Goal: Task Accomplishment & Management: Manage account settings

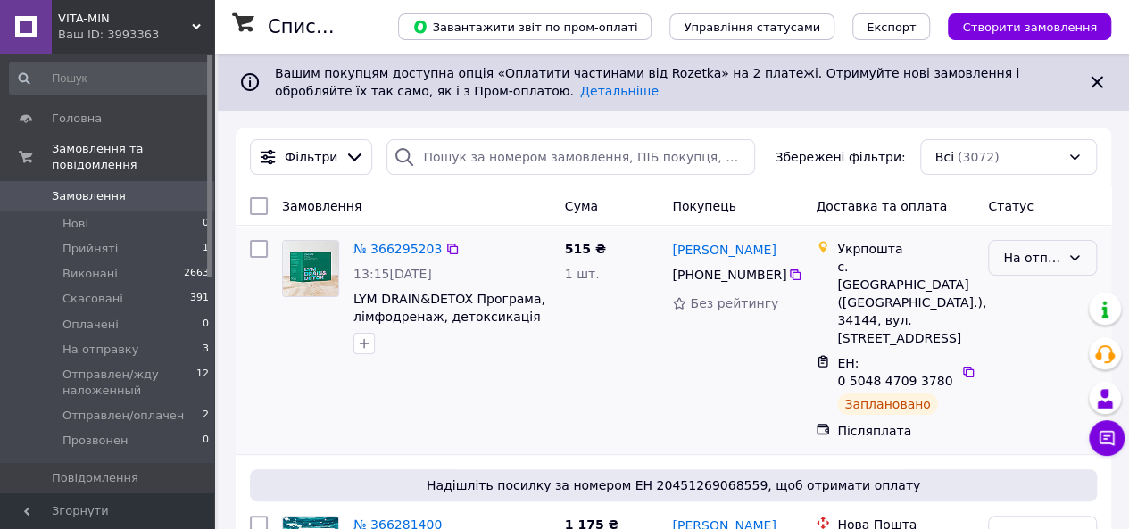
click at [1074, 270] on div "На отправку" at bounding box center [1042, 258] width 109 height 36
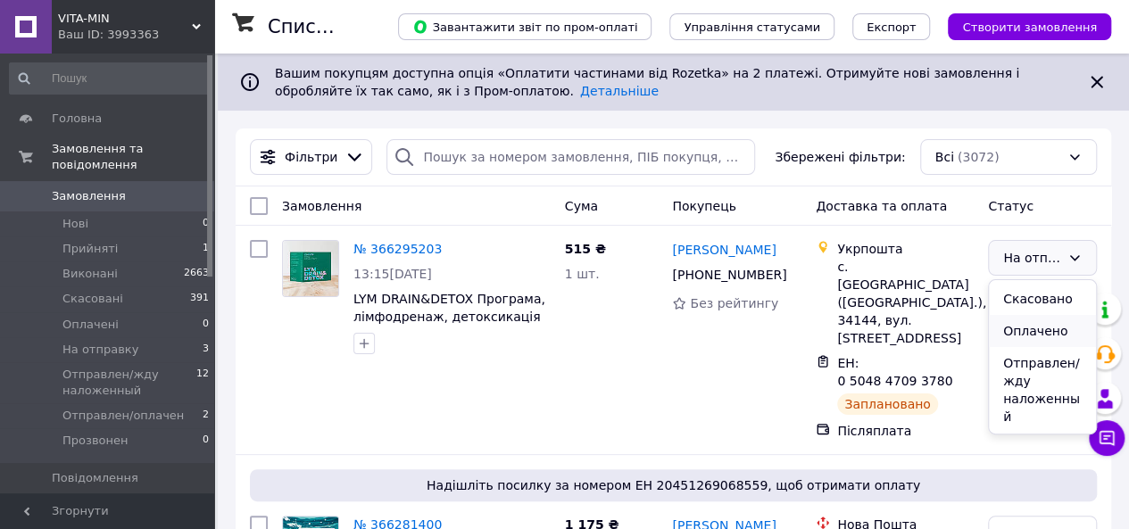
scroll to position [89, 0]
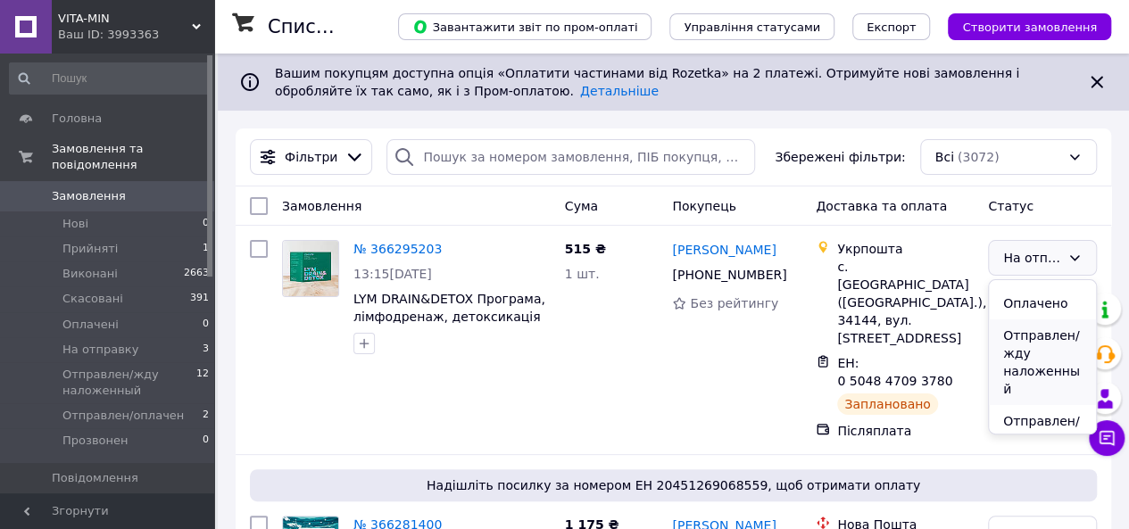
click at [1048, 346] on li "Отправлен/жду наложенный" at bounding box center [1042, 363] width 107 height 86
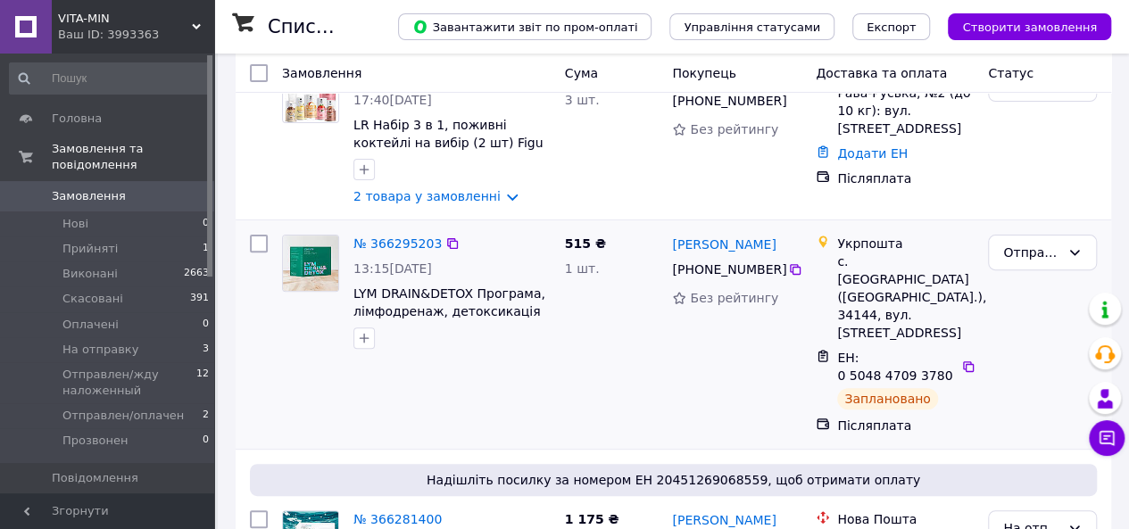
scroll to position [179, 0]
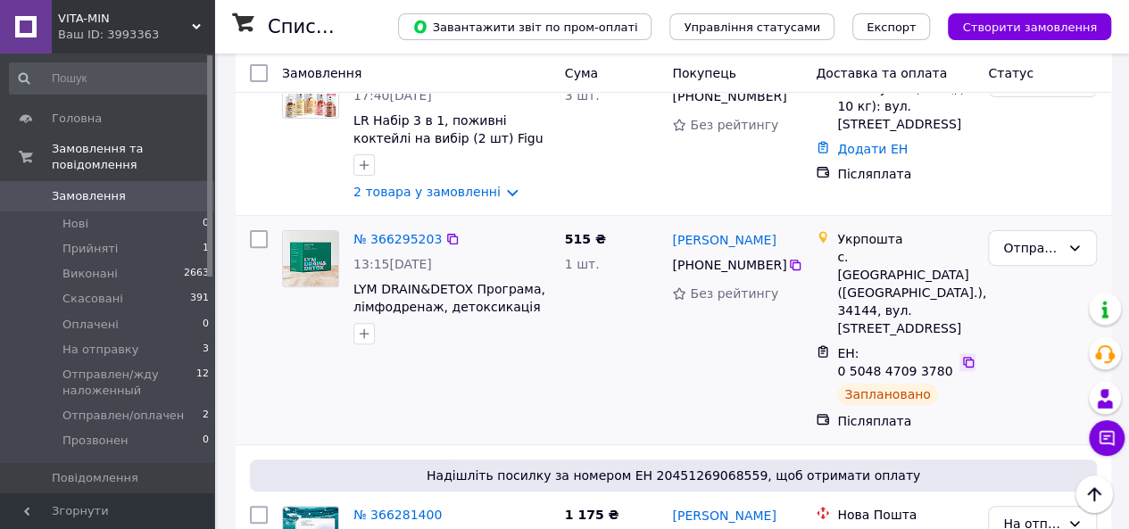
click at [965, 355] on icon at bounding box center [969, 362] width 14 height 14
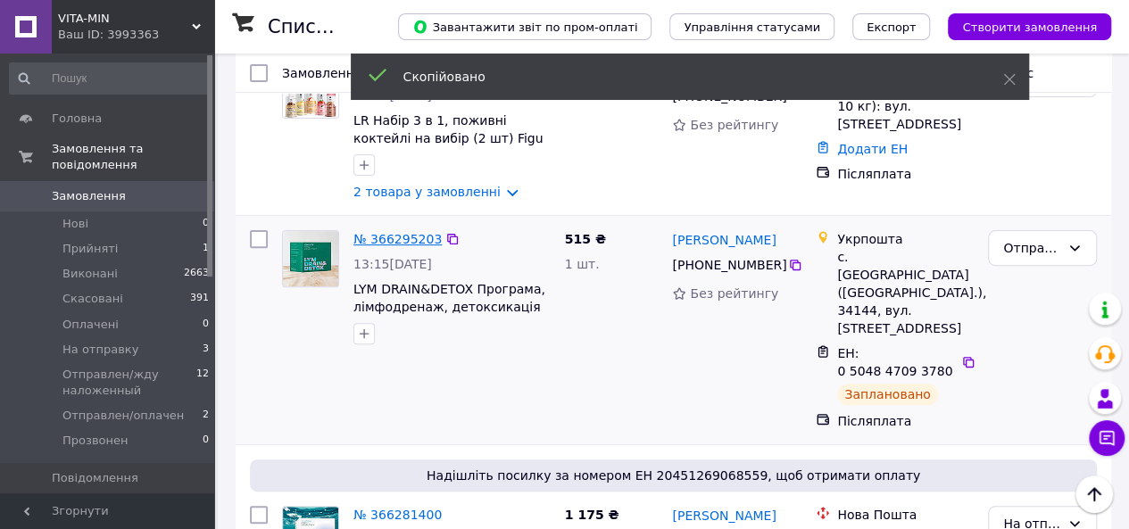
click at [408, 246] on link "№ 366295203" at bounding box center [398, 239] width 88 height 14
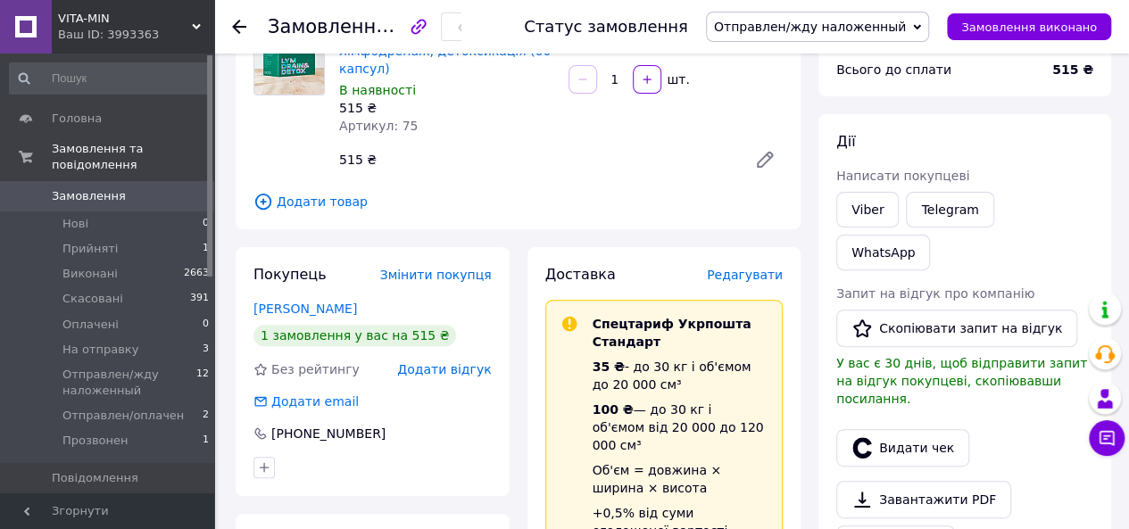
scroll to position [179, 0]
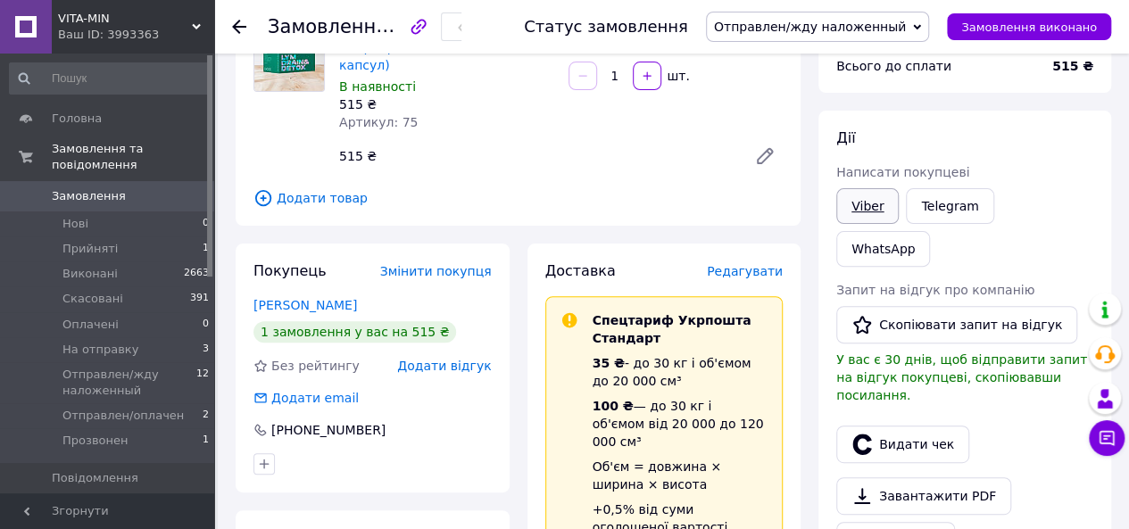
click at [880, 208] on link "Viber" at bounding box center [868, 206] width 62 height 36
click at [109, 342] on span "На отправку" at bounding box center [100, 350] width 76 height 16
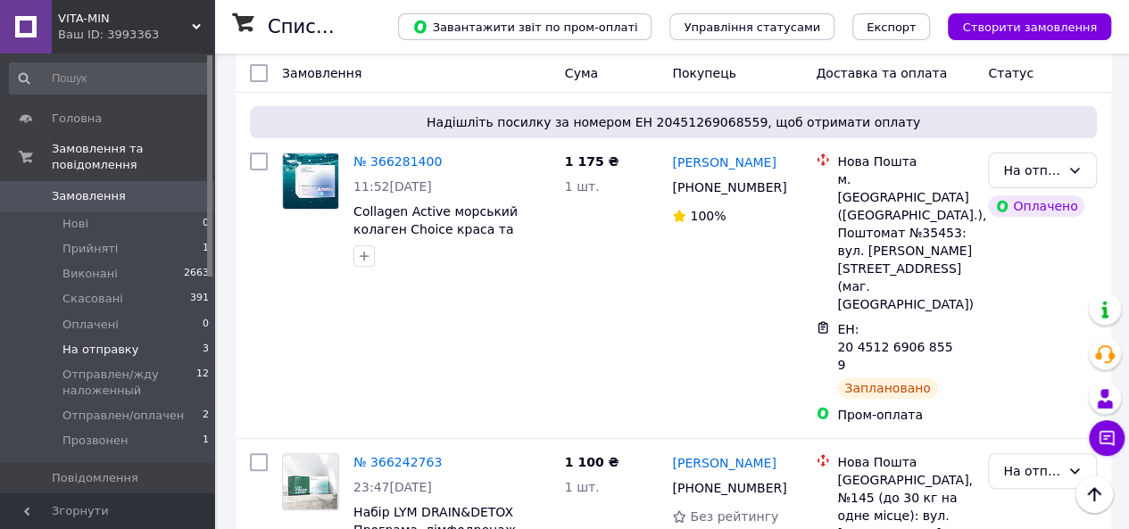
scroll to position [170, 0]
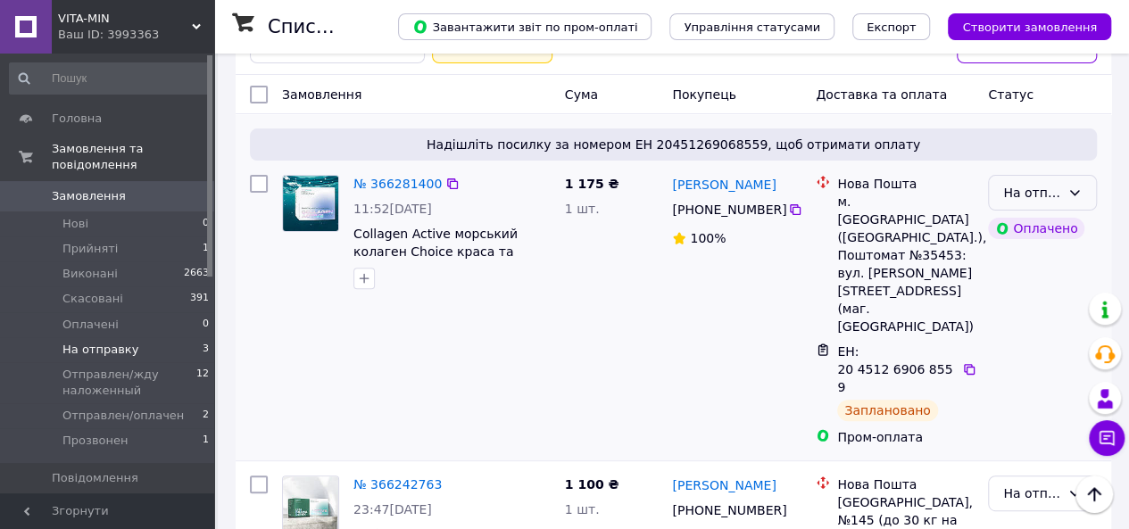
click at [1070, 192] on icon at bounding box center [1075, 193] width 14 height 14
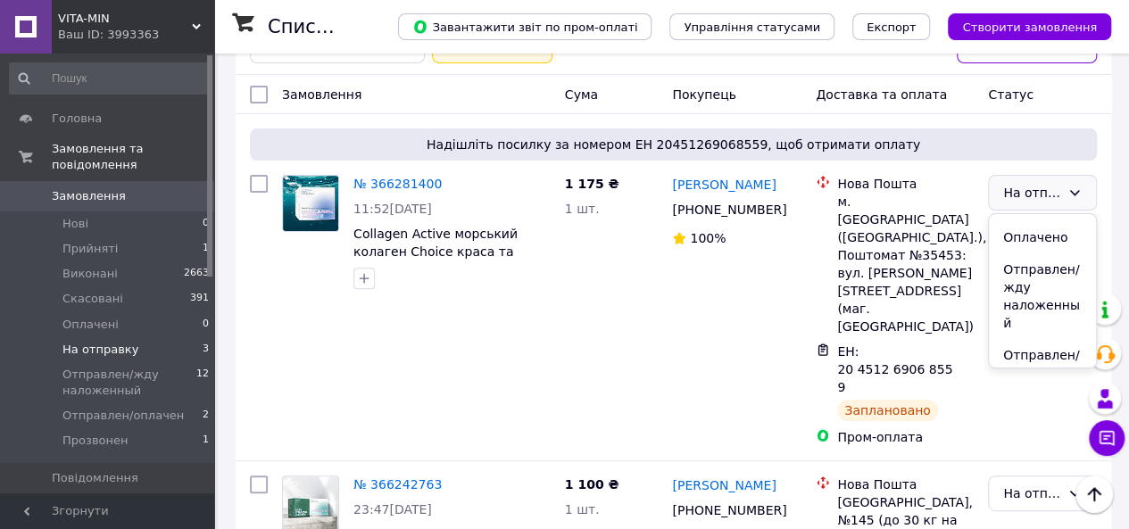
scroll to position [143, 0]
click at [1057, 306] on li "Отправлен/оплачен" at bounding box center [1042, 311] width 107 height 50
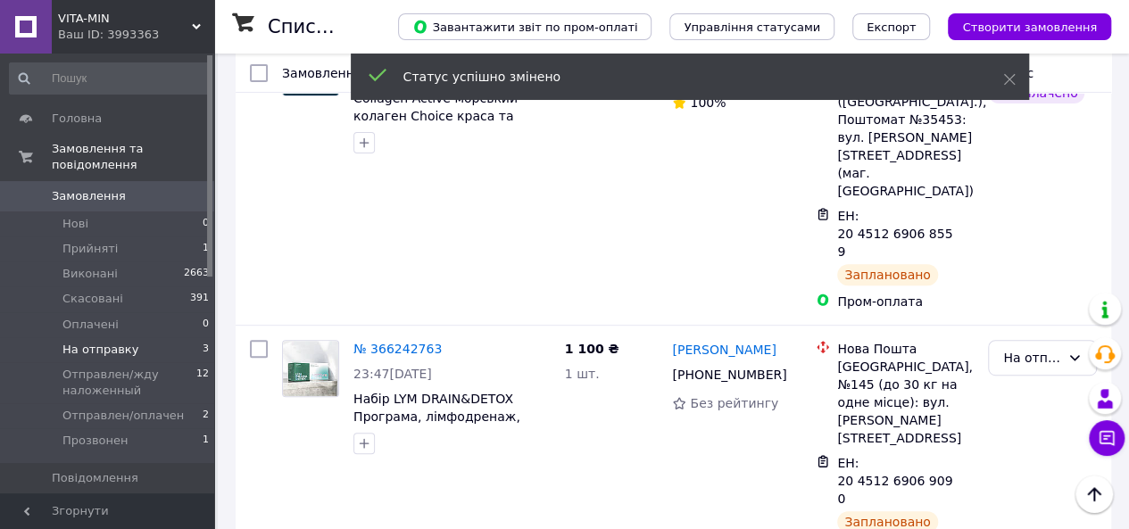
scroll to position [259, 0]
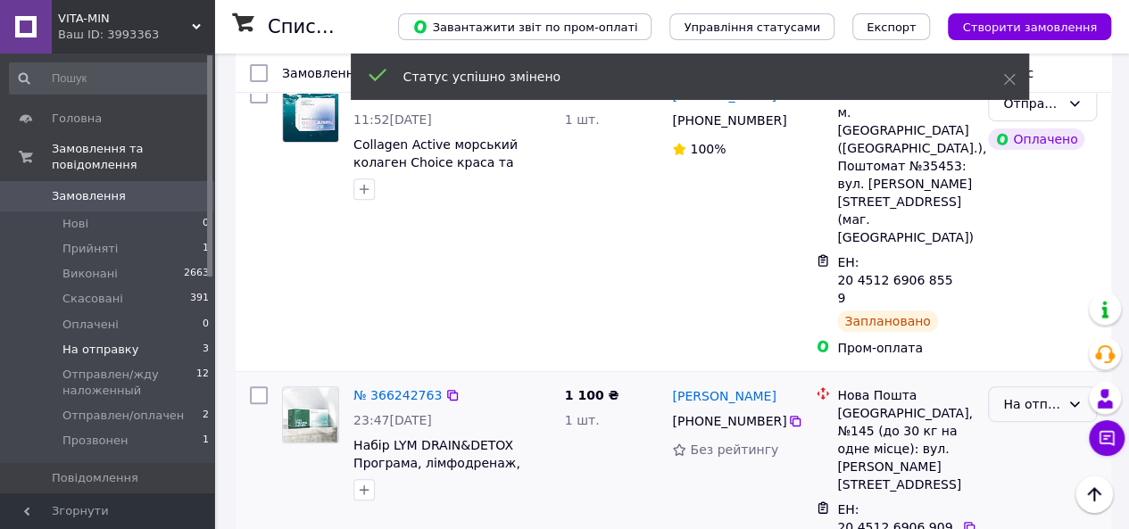
click at [1046, 395] on div "На отправку" at bounding box center [1032, 405] width 57 height 20
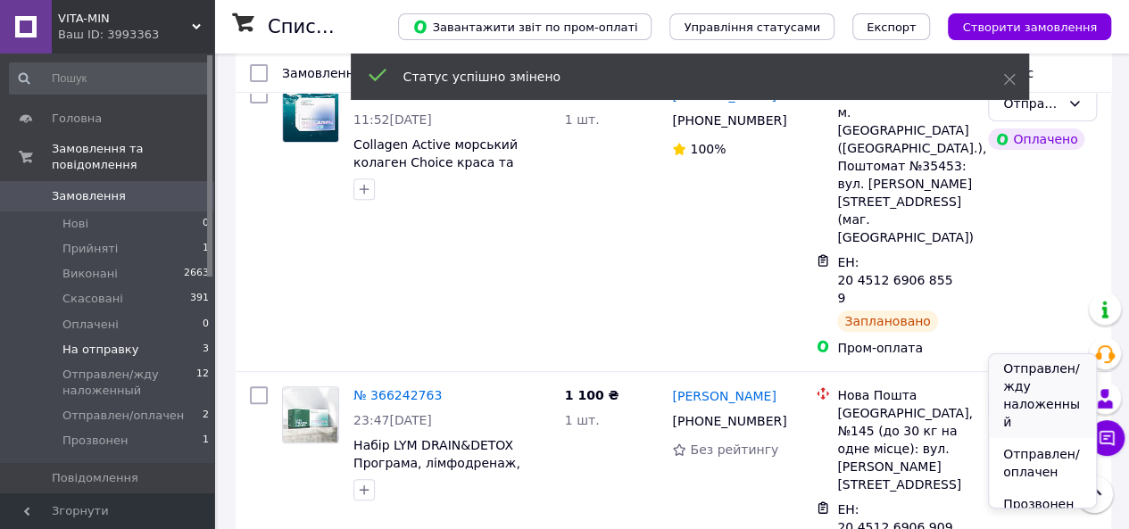
scroll to position [143, 0]
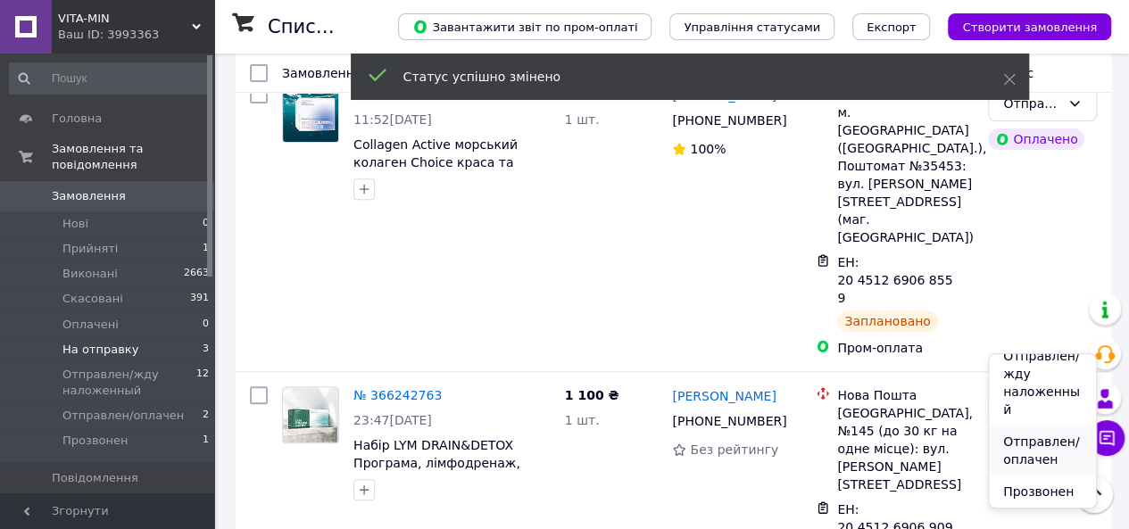
click at [1046, 446] on li "Отправлен/оплачен" at bounding box center [1042, 451] width 107 height 50
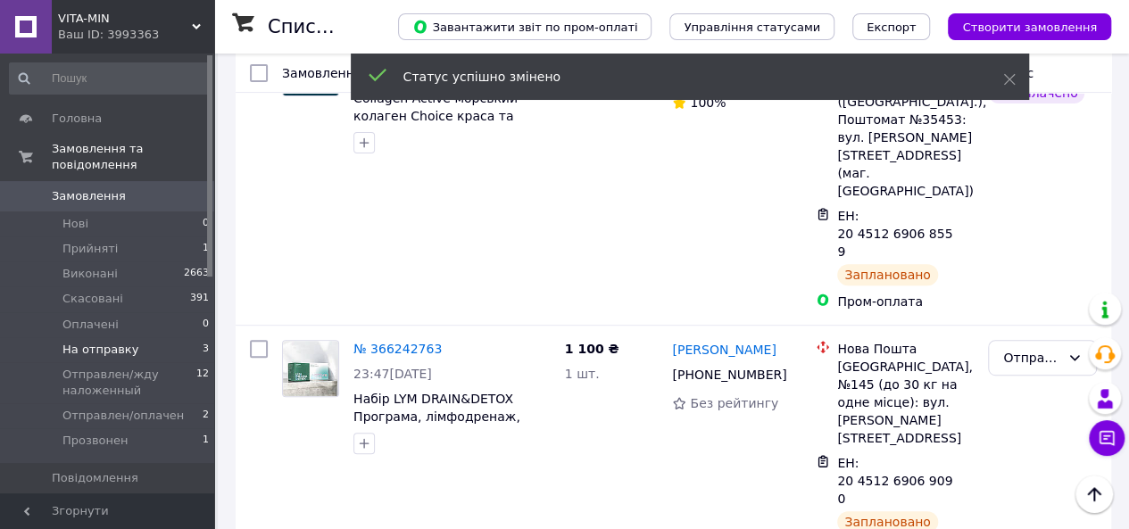
scroll to position [259, 0]
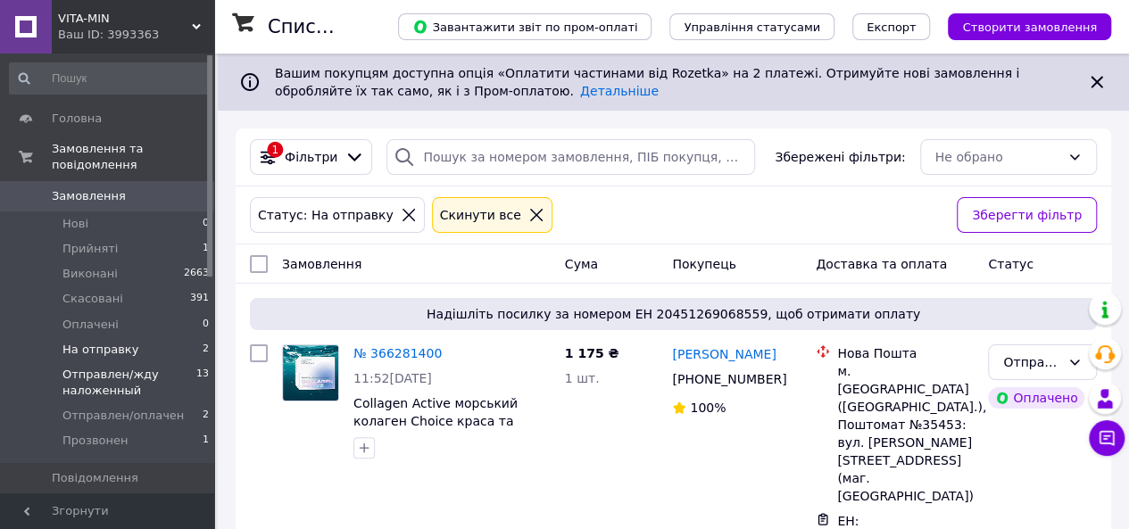
click at [128, 372] on span "Отправлен/жду наложенный" at bounding box center [129, 383] width 134 height 32
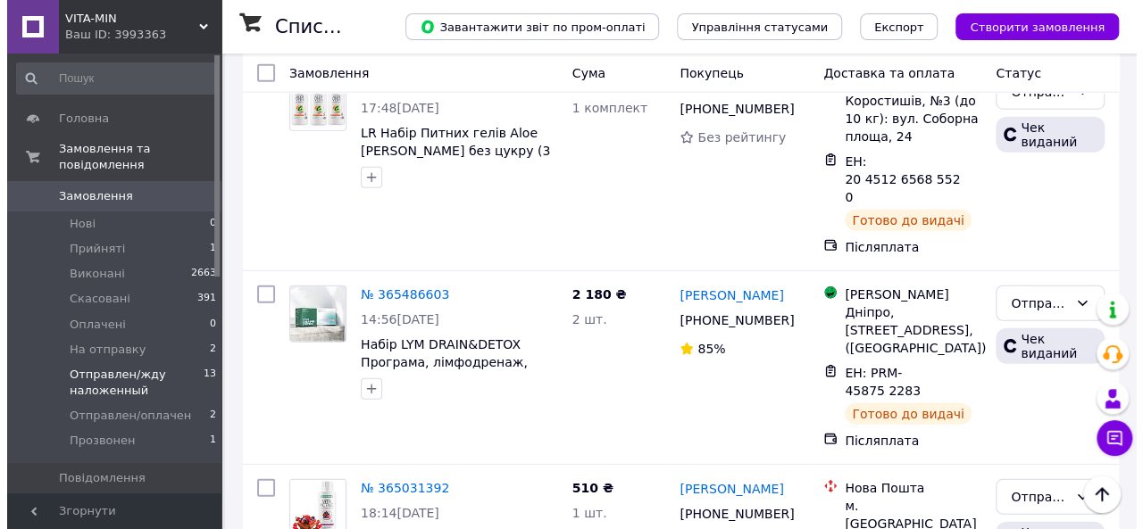
scroll to position [2294, 0]
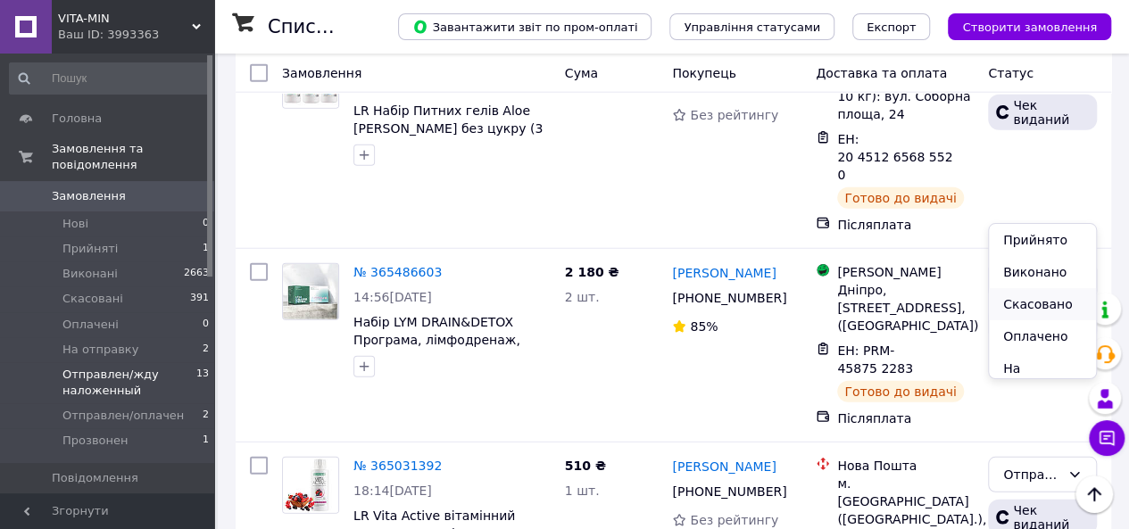
click at [1038, 303] on li "Скасовано" at bounding box center [1042, 304] width 107 height 32
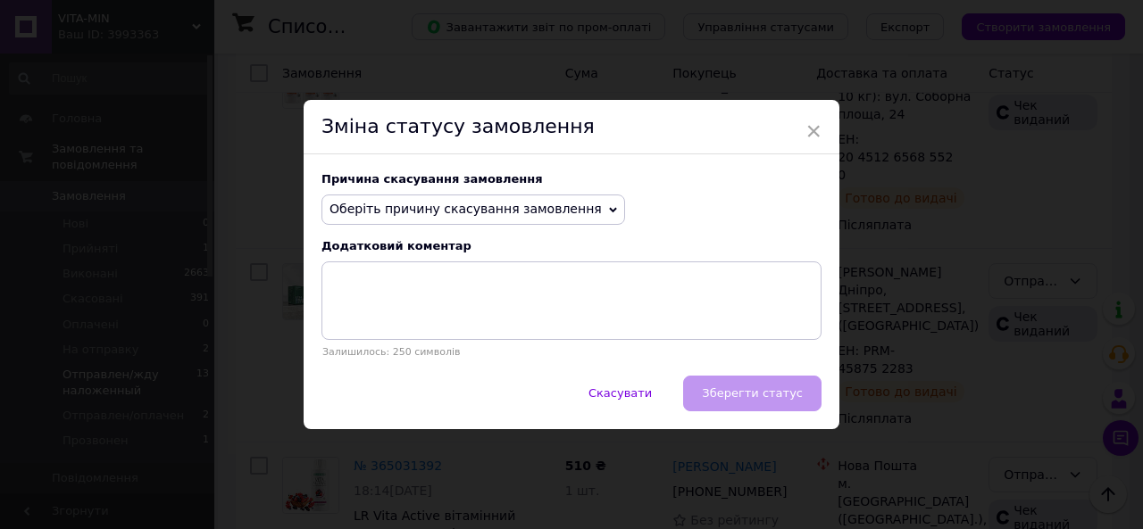
click at [552, 213] on span "Оберіть причину скасування замовлення" at bounding box center [465, 209] width 272 height 14
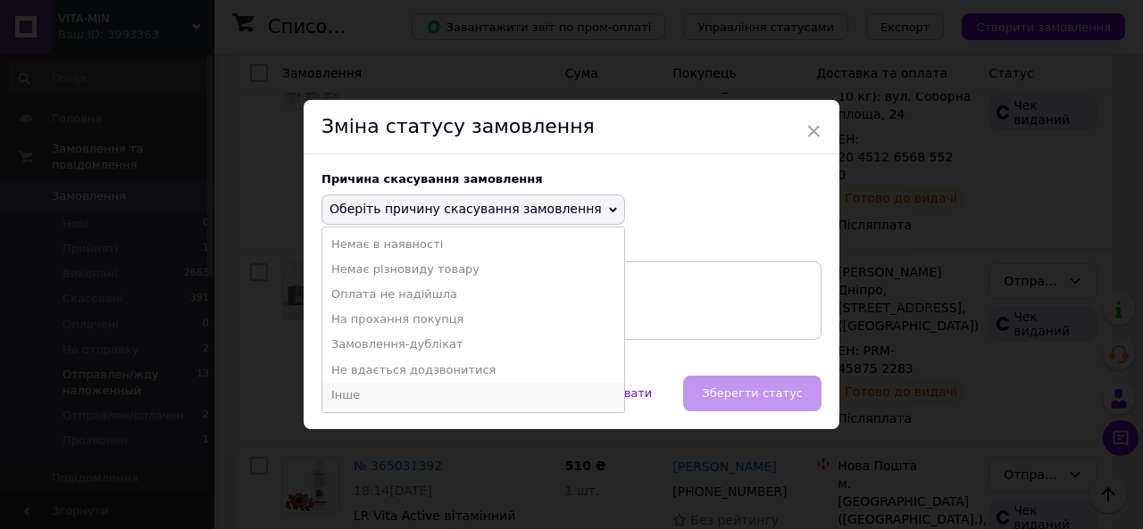
click at [462, 393] on li "Інше" at bounding box center [473, 395] width 302 height 25
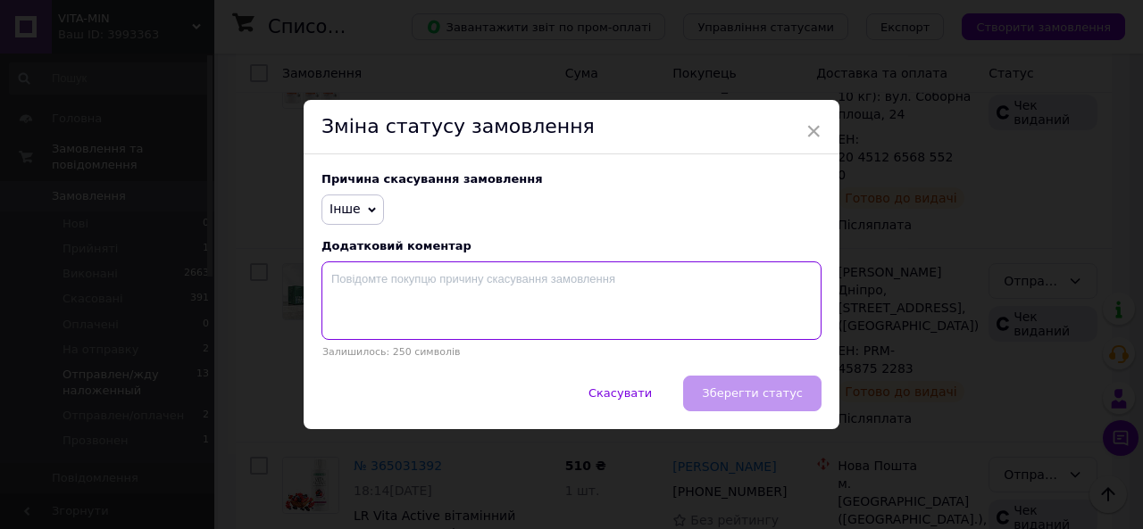
click at [494, 297] on textarea at bounding box center [571, 301] width 500 height 79
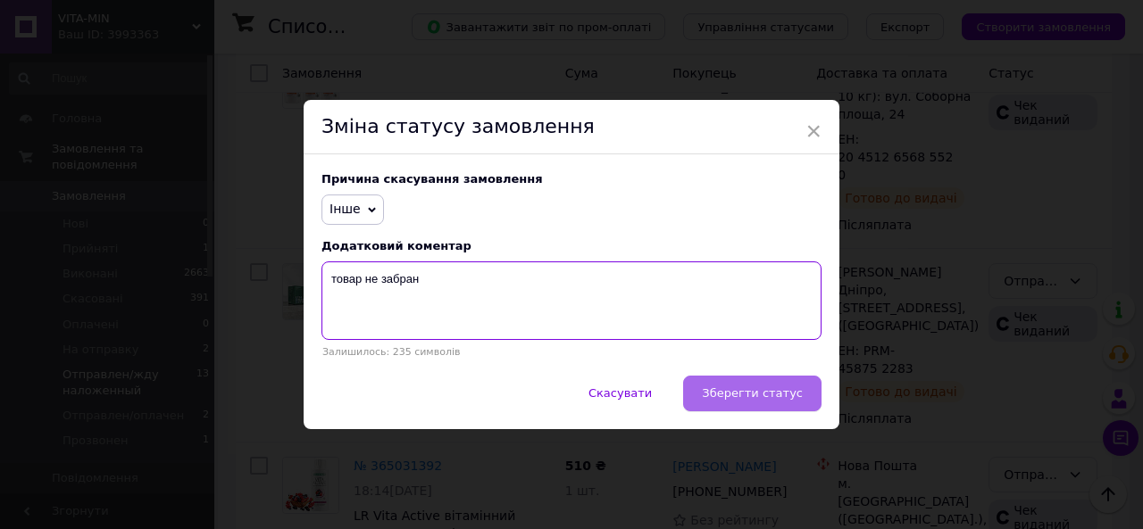
type textarea "товар не забран"
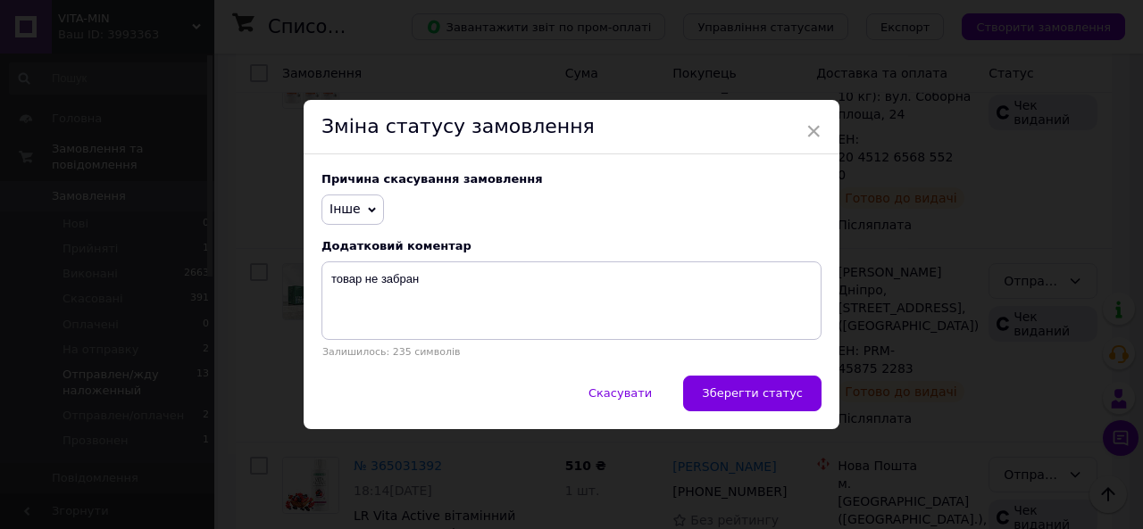
click at [796, 390] on span "Зберегти статус" at bounding box center [752, 393] width 101 height 13
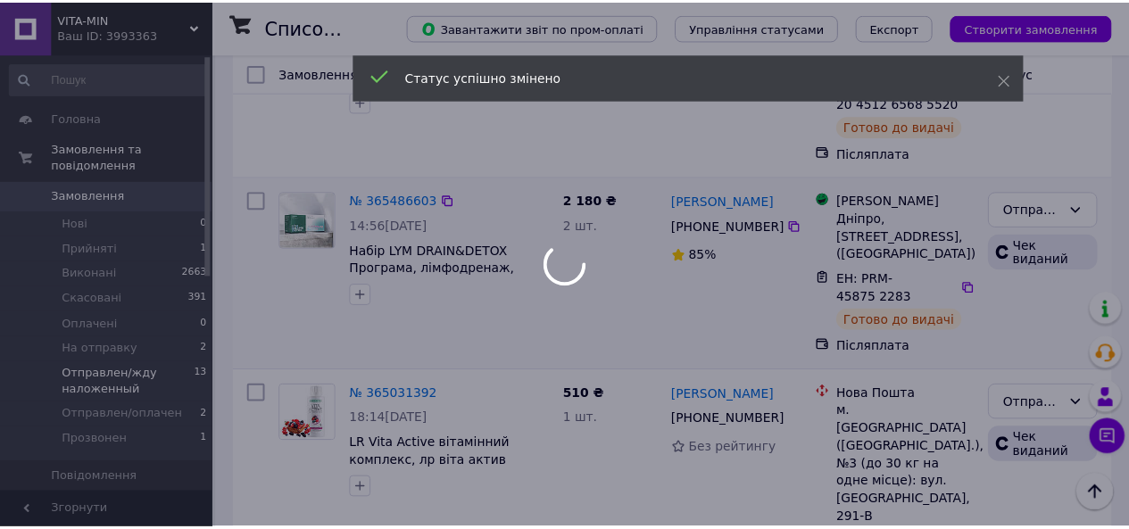
scroll to position [2187, 0]
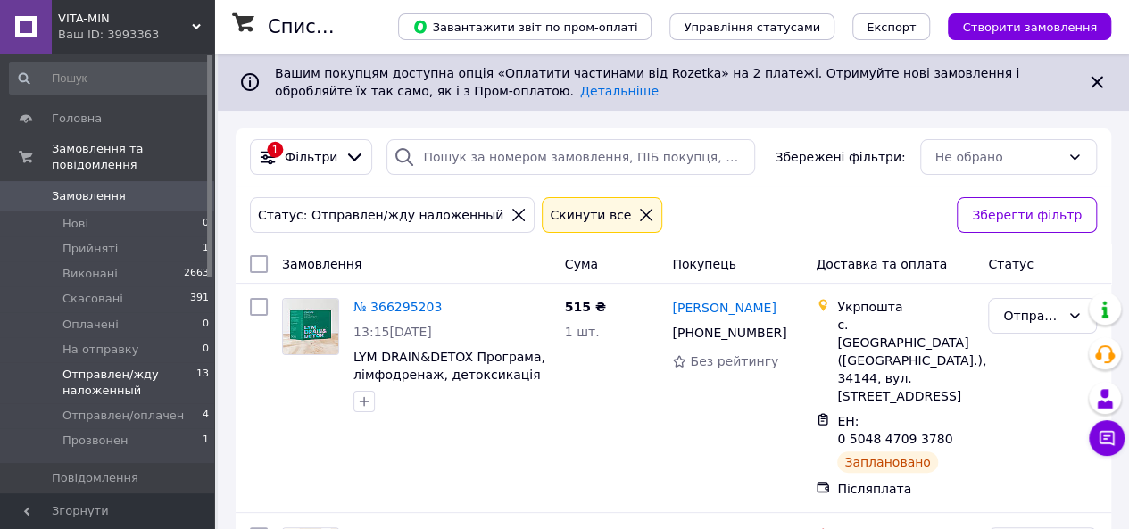
click at [110, 368] on span "Отправлен/жду наложенный" at bounding box center [129, 383] width 134 height 32
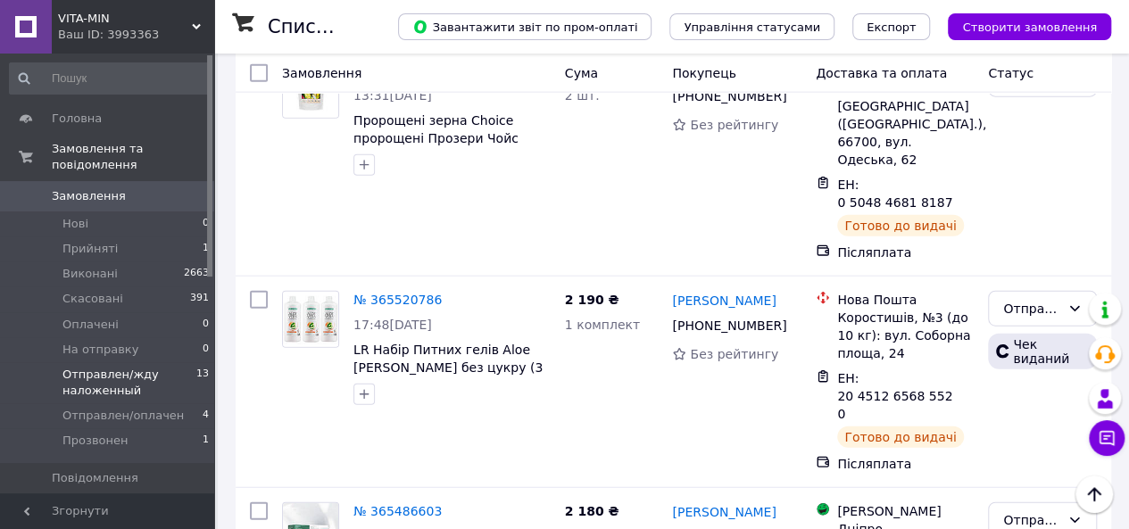
scroll to position [2294, 0]
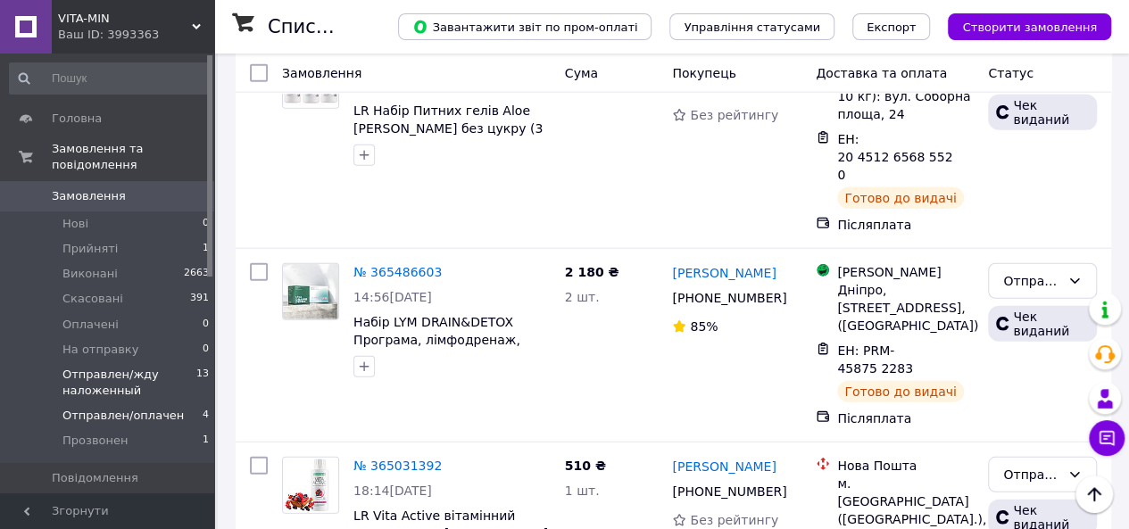
click at [141, 408] on span "Отправлен/оплачен" at bounding box center [122, 416] width 121 height 16
